Goal: Find specific page/section

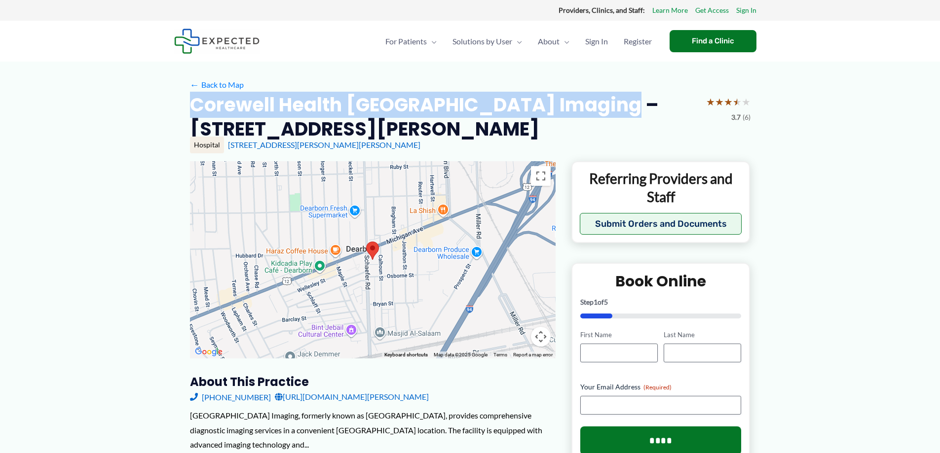
drag, startPoint x: 190, startPoint y: 102, endPoint x: 602, endPoint y: 112, distance: 412.1
click at [602, 112] on h2 "Corewell Health [GEOGRAPHIC_DATA] Imaging – [STREET_ADDRESS][PERSON_NAME]" at bounding box center [444, 117] width 508 height 49
copy h2 "Corewell Health [GEOGRAPHIC_DATA] Imaging"
